Goal: Find specific page/section: Find specific page/section

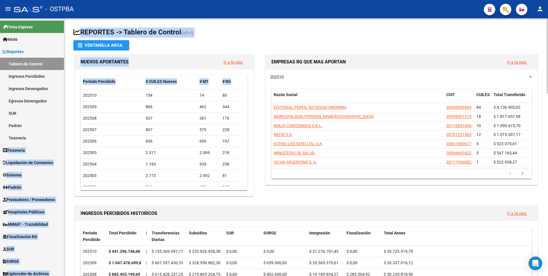
drag, startPoint x: 64, startPoint y: 132, endPoint x: 68, endPoint y: 181, distance: 48.9
click at [68, 181] on mat-sidenav-container "Firma Express Inicio Calendario SSS Instructivos Contacto OS Reportes Tablero d…" at bounding box center [274, 147] width 548 height 258
click at [49, 274] on span "Explorador de Archivos" at bounding box center [26, 273] width 46 height 6
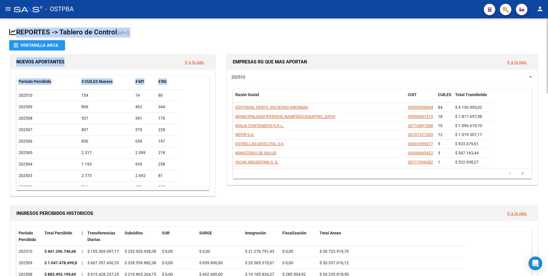
click at [13, 177] on div "Período Percibido # CUILES Nuevos # MT # RG 202510 154 74 80 202509 806 462 344…" at bounding box center [113, 133] width 204 height 126
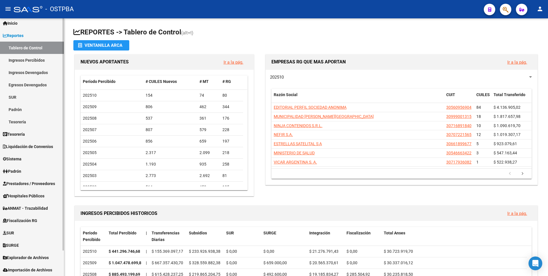
scroll to position [18, 0]
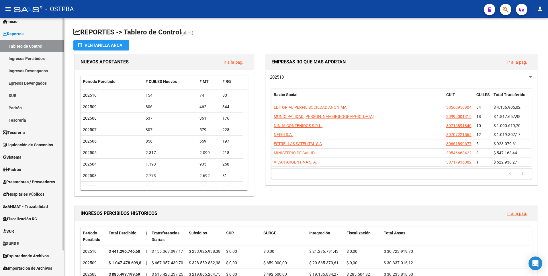
click at [61, 248] on div "Firma Express Inicio Calendario SSS Instructivos Contacto OS Reportes Tablero d…" at bounding box center [32, 144] width 65 height 286
click at [46, 256] on span "Explorador de Archivos" at bounding box center [26, 256] width 46 height 6
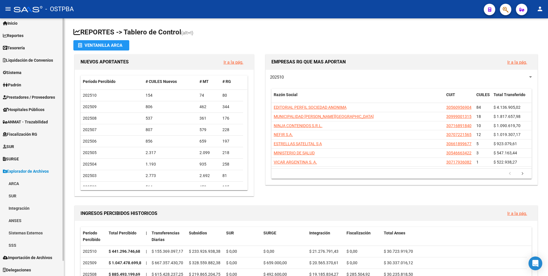
scroll to position [16, 0]
click at [21, 183] on link "ARCA" at bounding box center [32, 183] width 64 height 12
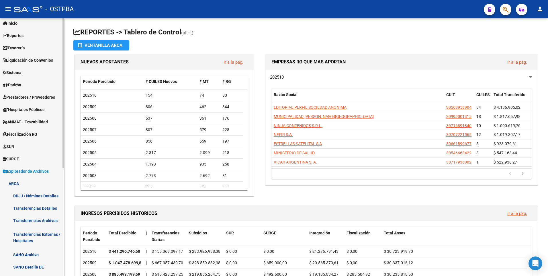
drag, startPoint x: 64, startPoint y: 161, endPoint x: 63, endPoint y: 176, distance: 14.4
click at [63, 176] on mat-sidenav "Firma Express Inicio Calendario SSS Instructivos Contacto OS Reportes Tablero d…" at bounding box center [32, 147] width 64 height 258
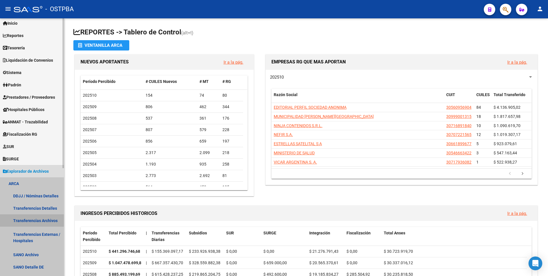
click at [38, 220] on link "Transferencias Archivos" at bounding box center [32, 220] width 64 height 12
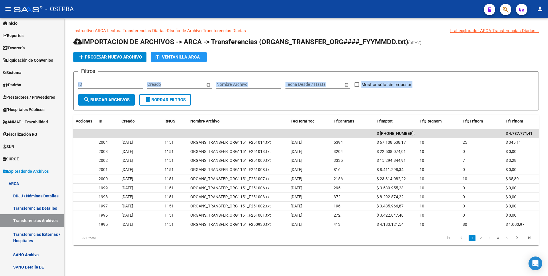
drag, startPoint x: 65, startPoint y: 88, endPoint x: 72, endPoint y: 122, distance: 35.2
click at [72, 122] on div "Instructivo ARCA Lectura Transferencias Diarias - Diseño de Archivo Transferenc…" at bounding box center [306, 140] width 484 height 245
click at [18, 34] on span "Reportes" at bounding box center [13, 35] width 21 height 6
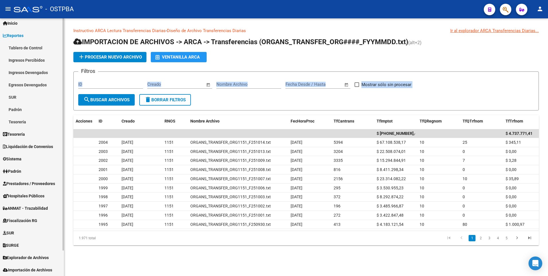
click at [29, 60] on link "Ingresos Percibidos" at bounding box center [32, 60] width 64 height 12
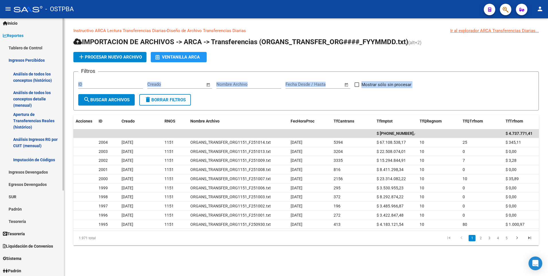
click at [32, 98] on link "Análisis de todos los conceptos detalle (mensual)" at bounding box center [32, 99] width 64 height 22
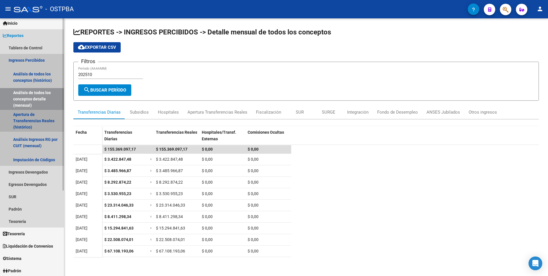
click at [30, 117] on link "Apertura de Transferencias Reales (histórico)" at bounding box center [32, 121] width 64 height 22
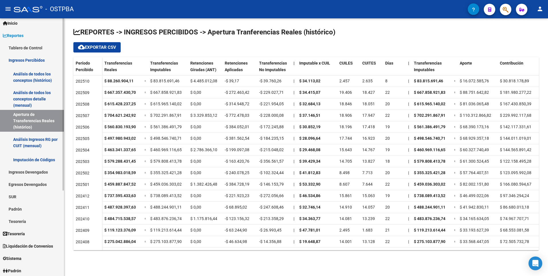
click at [44, 91] on link "Análisis de todos los conceptos detalle (mensual)" at bounding box center [32, 99] width 64 height 22
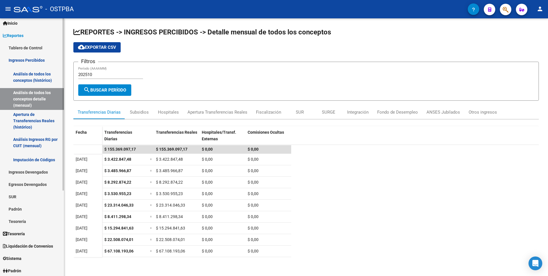
click at [42, 72] on link "Análisis de todos los conceptos (histórico)" at bounding box center [32, 77] width 64 height 22
